Goal: Information Seeking & Learning: Learn about a topic

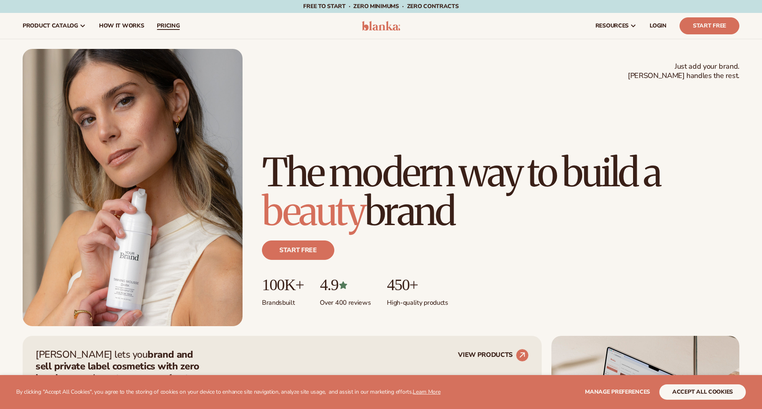
click at [170, 27] on span "pricing" at bounding box center [168, 26] width 23 height 6
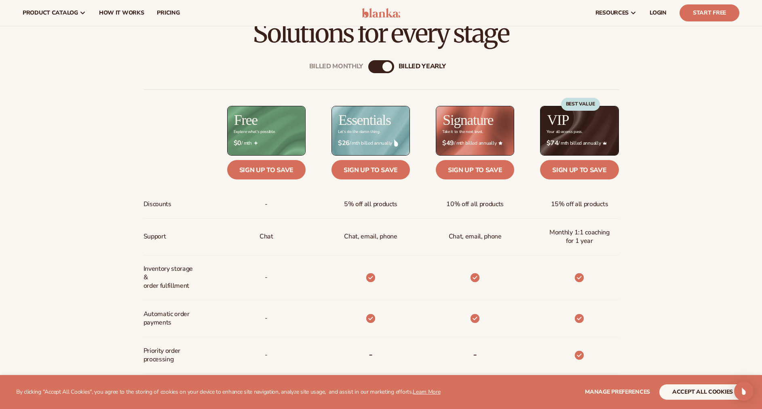
scroll to position [315, 0]
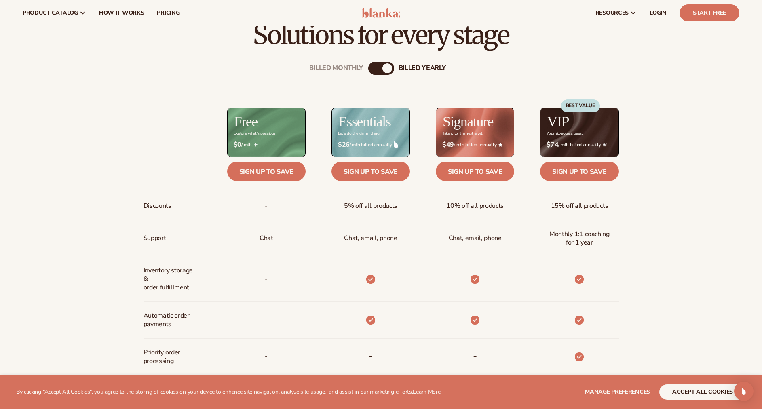
click at [377, 72] on div "Billed Monthly billed Yearly" at bounding box center [381, 68] width 26 height 13
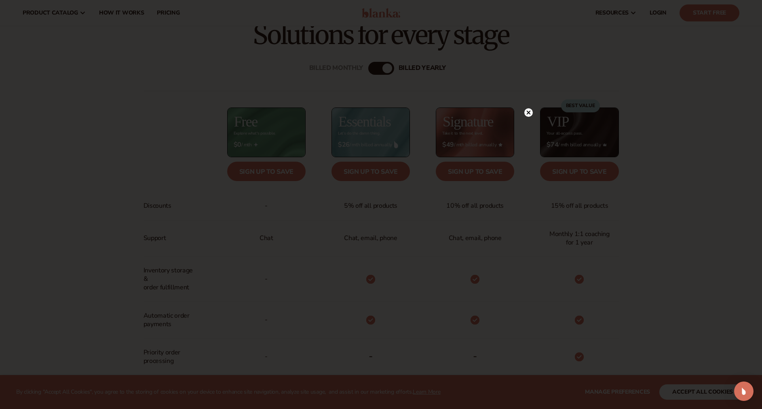
click at [526, 112] on circle at bounding box center [529, 112] width 8 height 8
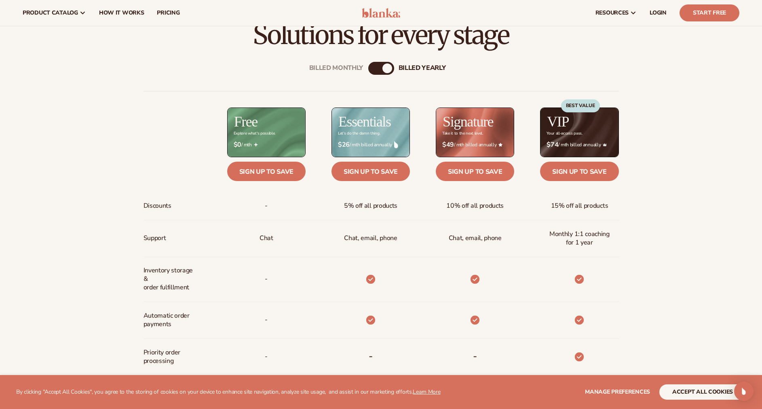
click at [375, 71] on div "Billed Monthly" at bounding box center [373, 68] width 10 height 10
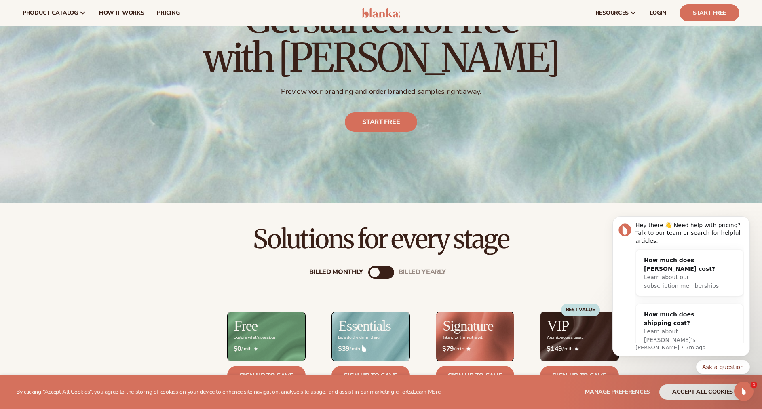
scroll to position [0, 0]
